Goal: Information Seeking & Learning: Learn about a topic

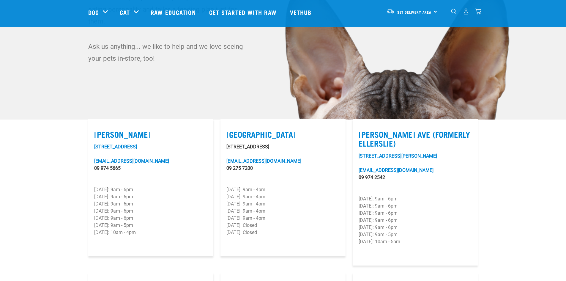
scroll to position [89, 0]
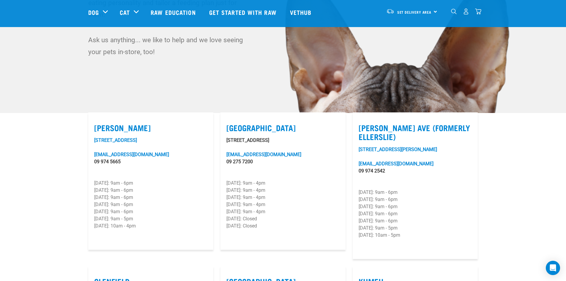
click at [85, 180] on div "Grey Lynn 401B Richmond Road greylynn@rawessentials.co.nz 09 974 5665 Monday: 9…" at bounding box center [151, 186] width 132 height 154
click at [110, 123] on label "Grey Lynn" at bounding box center [150, 127] width 113 height 9
click at [98, 118] on input "Grey Lynn" at bounding box center [96, 120] width 4 height 4
checkbox input "true"
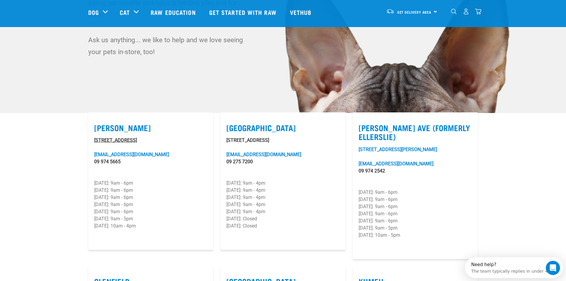
click at [111, 137] on link "401B Richmond Road" at bounding box center [115, 140] width 43 height 6
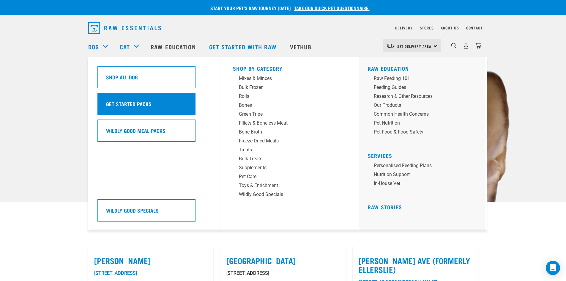
click at [130, 103] on h5 "Get Started Packs" at bounding box center [128, 104] width 45 height 8
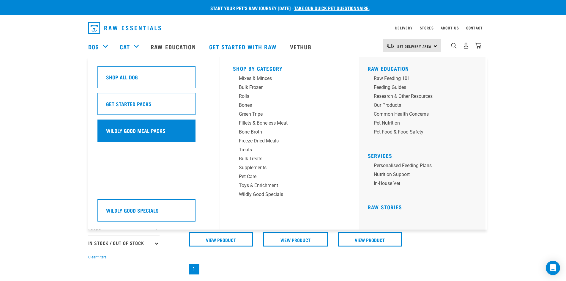
click at [145, 131] on h5 "Wildly Good Meal Packs" at bounding box center [135, 131] width 59 height 8
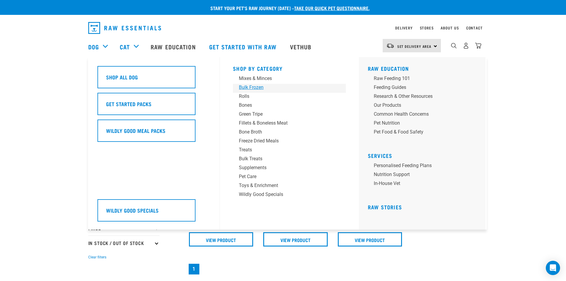
click at [258, 86] on div "Bulk Frozen" at bounding box center [285, 87] width 93 height 7
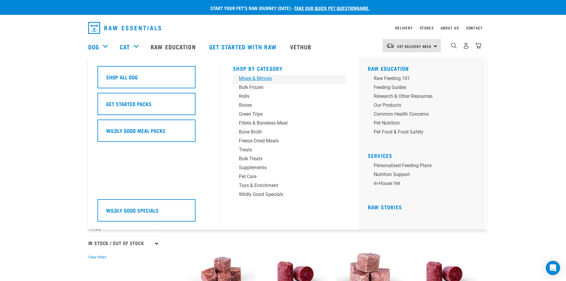
click at [257, 79] on div "Mixes & Minces" at bounding box center [285, 78] width 93 height 7
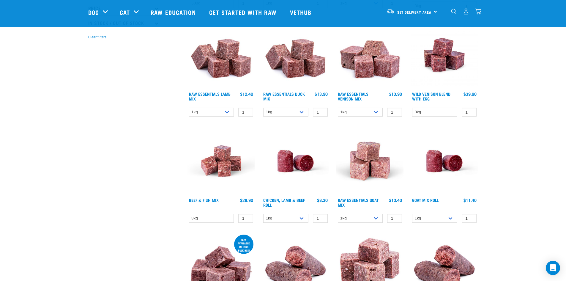
scroll to position [178, 0]
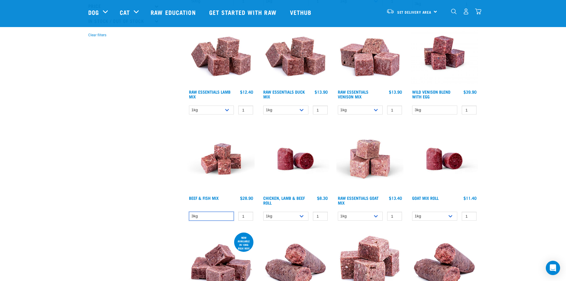
click at [197, 215] on select "3kg" at bounding box center [211, 216] width 45 height 9
click at [321, 215] on input "2" at bounding box center [320, 216] width 15 height 9
click at [321, 215] on input "3" at bounding box center [320, 216] width 15 height 9
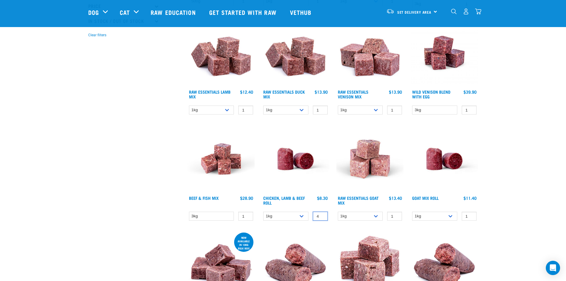
click at [321, 216] on input "4" at bounding box center [320, 216] width 15 height 9
click at [323, 218] on input "3" at bounding box center [320, 216] width 15 height 9
click at [323, 218] on input "2" at bounding box center [320, 216] width 15 height 9
type input "1"
click at [323, 218] on input "1" at bounding box center [320, 216] width 15 height 9
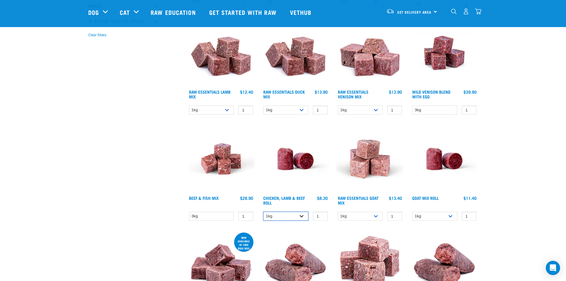
click at [300, 216] on select "1kg Bulk (10kg)" at bounding box center [285, 216] width 45 height 9
click at [263, 212] on select "1kg Bulk (10kg)" at bounding box center [285, 216] width 45 height 9
click at [289, 214] on select "1kg Bulk (10kg)" at bounding box center [285, 216] width 45 height 9
select select "418574"
click at [263, 212] on select "1kg Bulk (10kg)" at bounding box center [285, 216] width 45 height 9
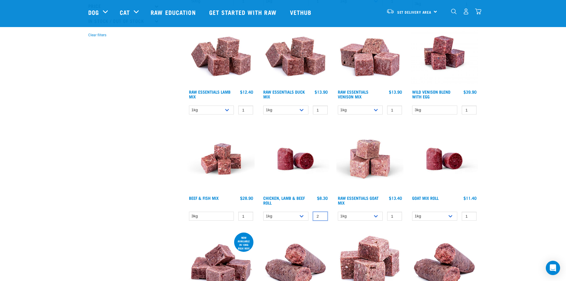
click at [321, 214] on input "2" at bounding box center [320, 216] width 15 height 9
type input "3"
click at [321, 214] on input "3" at bounding box center [320, 216] width 15 height 9
click at [464, 212] on input "1" at bounding box center [469, 216] width 15 height 9
click at [319, 220] on input "3" at bounding box center [320, 216] width 15 height 9
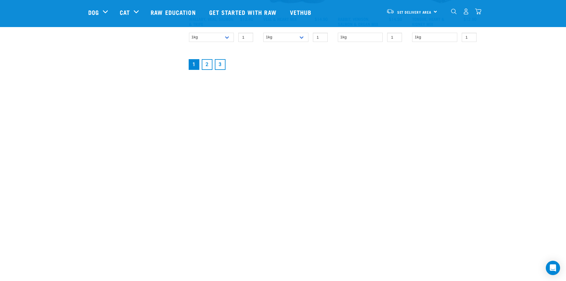
scroll to position [739, 0]
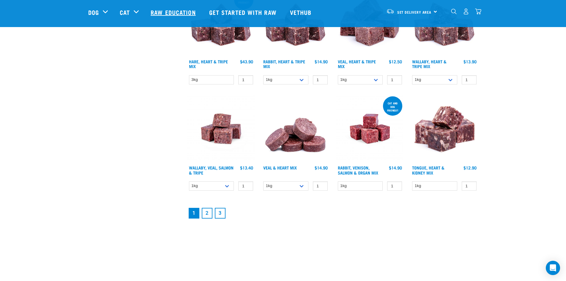
click at [183, 1] on link "Raw Education" at bounding box center [174, 12] width 58 height 24
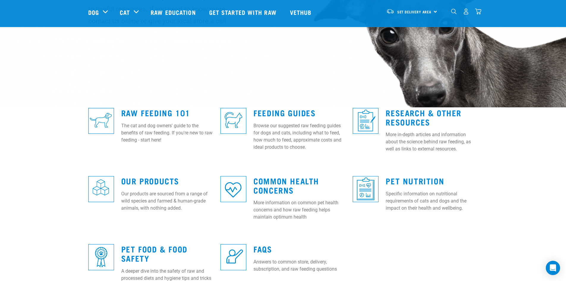
scroll to position [119, 0]
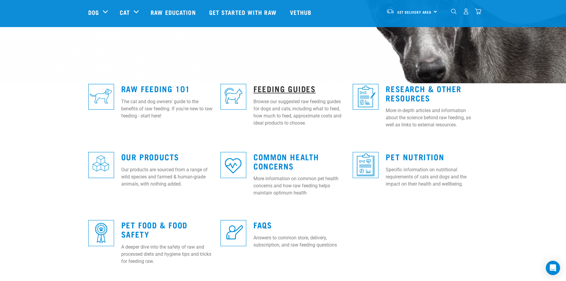
click at [282, 90] on link "Feeding Guides" at bounding box center [284, 88] width 62 height 4
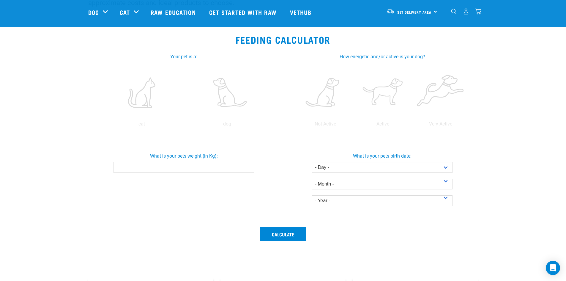
scroll to position [59, 0]
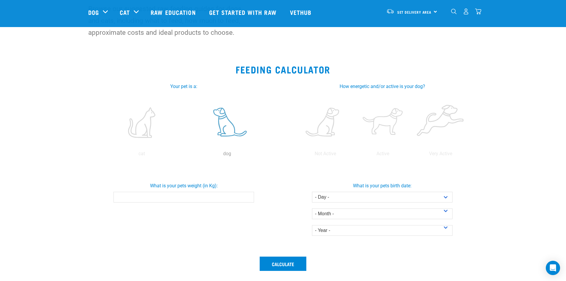
click at [227, 123] on label at bounding box center [227, 122] width 83 height 51
click at [184, 155] on input "radio" at bounding box center [184, 155] width 0 height 0
click at [175, 197] on input "What is your pets weight (in Kg):" at bounding box center [183, 197] width 141 height 11
click at [248, 197] on input "0.1" at bounding box center [183, 197] width 141 height 11
click at [248, 197] on input "0.2" at bounding box center [183, 197] width 141 height 11
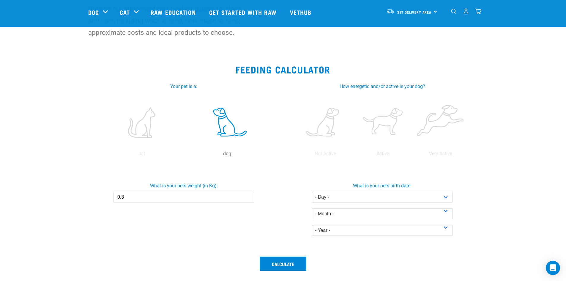
click at [248, 197] on input "0.3" at bounding box center [183, 197] width 141 height 11
click at [248, 197] on input "0.4" at bounding box center [183, 197] width 141 height 11
drag, startPoint x: 108, startPoint y: 197, endPoint x: 54, endPoint y: 197, distance: 54.4
click at [54, 197] on section "Feeding Calculator Your pet is a: cat dog dog How energetic and/or active is yo…" at bounding box center [283, 182] width 566 height 251
type input "4"
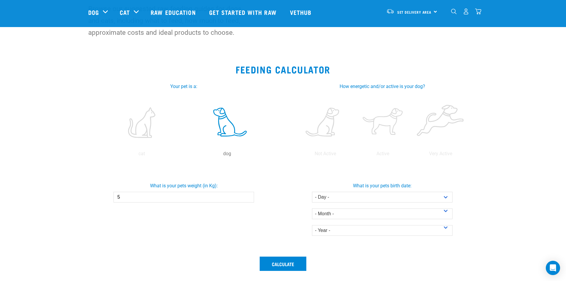
type input "5"
click at [224, 218] on div "What is your pets weight (in Kg): 5" at bounding box center [184, 208] width 198 height 89
click at [388, 128] on label at bounding box center [382, 122] width 55 height 51
click at [354, 155] on input "radio" at bounding box center [354, 155] width 0 height 0
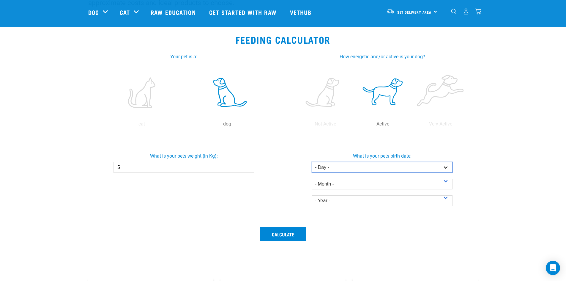
click at [450, 167] on select "- Day - 1 2 3 4 5 6 7 8 9 10 11 12 13 14 15 16 17 18 19 20 21 22 23 24 25 26 27" at bounding box center [382, 167] width 141 height 11
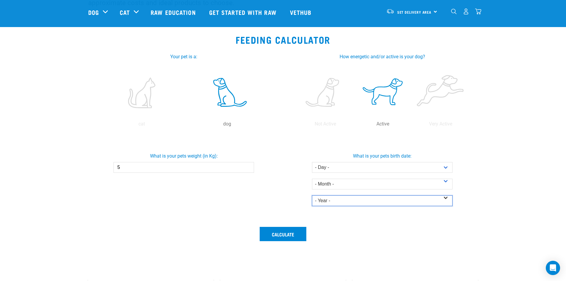
click at [447, 202] on select "- Year - 2025 2024 2023 2022 2021 2020 2019 2018 2017 2016 2015 2014" at bounding box center [382, 200] width 141 height 11
select select "2019"
click at [312, 195] on select "- Year - 2025 2024 2023 2022 2021 2020 2019 2018 2017 2016 2015 2014" at bounding box center [382, 200] width 141 height 11
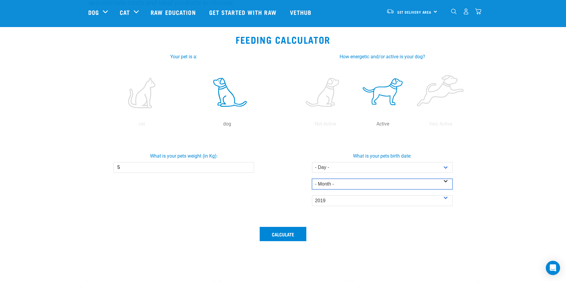
click at [435, 183] on select "- Month - January February March April May June July August September October N…" at bounding box center [382, 184] width 141 height 11
select select "June"
click at [312, 179] on select "- Month - January February March April May June July August September October N…" at bounding box center [382, 184] width 141 height 11
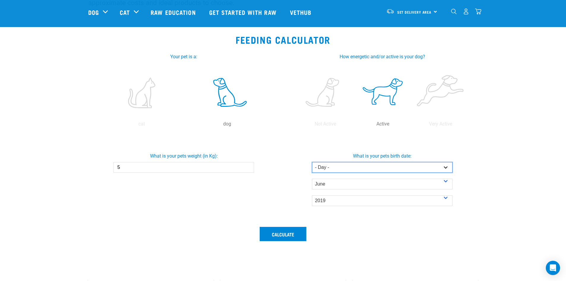
click at [336, 164] on select "- Day - 1 2 3 4 5 6 7 8 9 10 11 12 13 14 15 16 17 18 19 20 21 22 23 24 25 26 27" at bounding box center [382, 167] width 141 height 11
select select "6"
click at [312, 162] on select "- Day - 1 2 3 4 5 6 7 8 9 10 11 12 13 14 15 16 17 18 19 20 21 22 23 24 25 26 27" at bounding box center [382, 167] width 141 height 11
click at [477, 195] on div "What is your pets birth date: - Day - 1 2 3 4 5 6 7 8 9 10 11 12 13" at bounding box center [382, 177] width 201 height 58
click at [287, 233] on button "Calculate" at bounding box center [283, 234] width 47 height 14
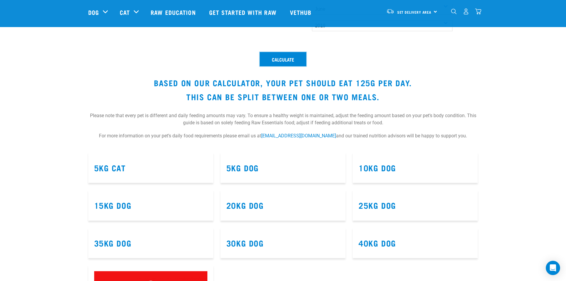
scroll to position [267, 0]
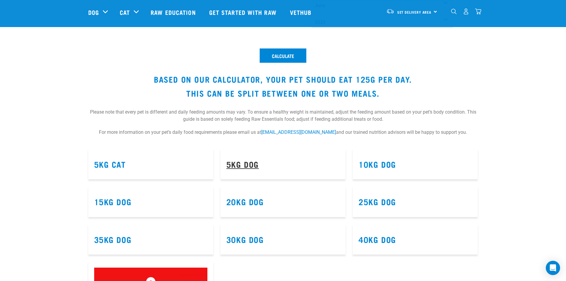
click at [237, 162] on link "5kg Dog" at bounding box center [242, 164] width 32 height 4
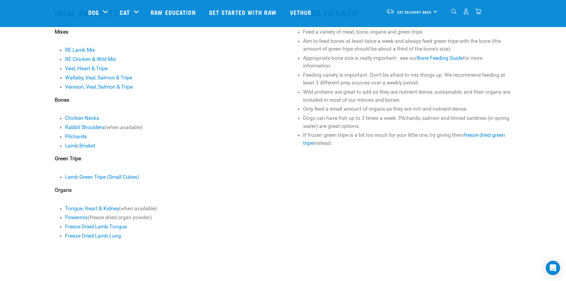
scroll to position [85, 0]
